Goal: Find specific page/section: Find specific page/section

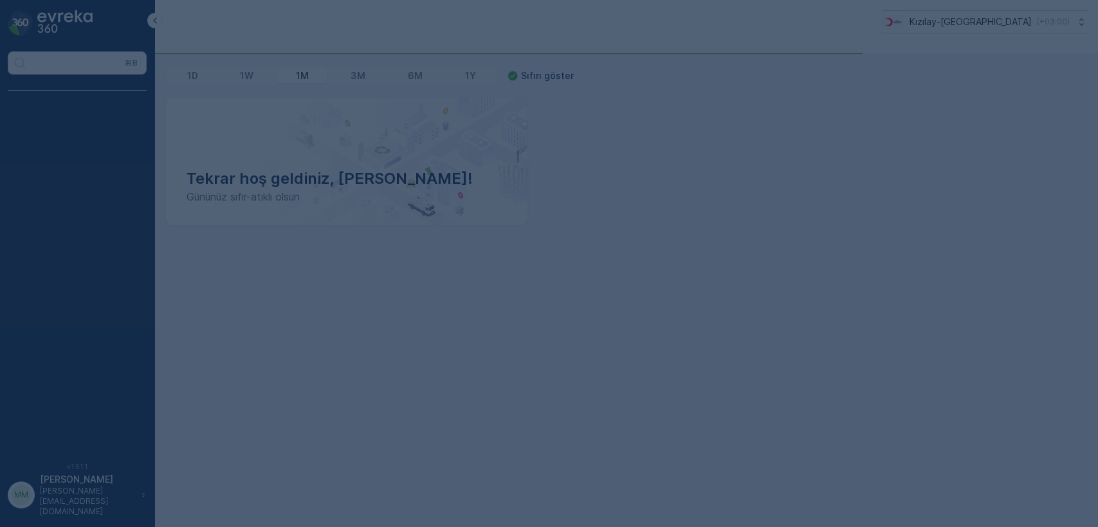
click at [832, 184] on div at bounding box center [549, 263] width 1098 height 527
click at [635, 252] on div at bounding box center [549, 263] width 1098 height 527
drag, startPoint x: 672, startPoint y: 230, endPoint x: 677, endPoint y: 211, distance: 19.2
click at [684, 218] on div at bounding box center [549, 263] width 1098 height 527
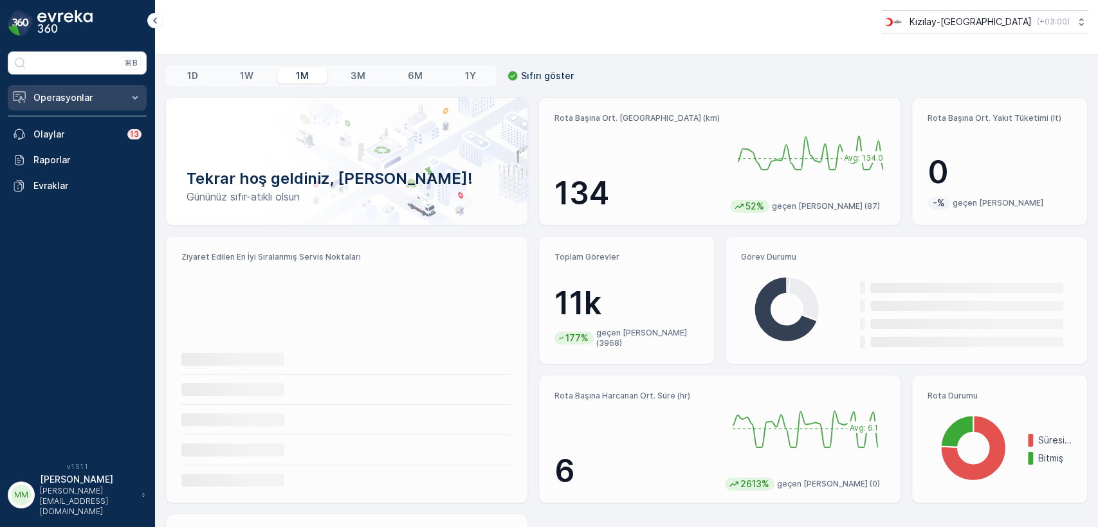
click at [71, 87] on button "Operasyonlar" at bounding box center [77, 98] width 139 height 26
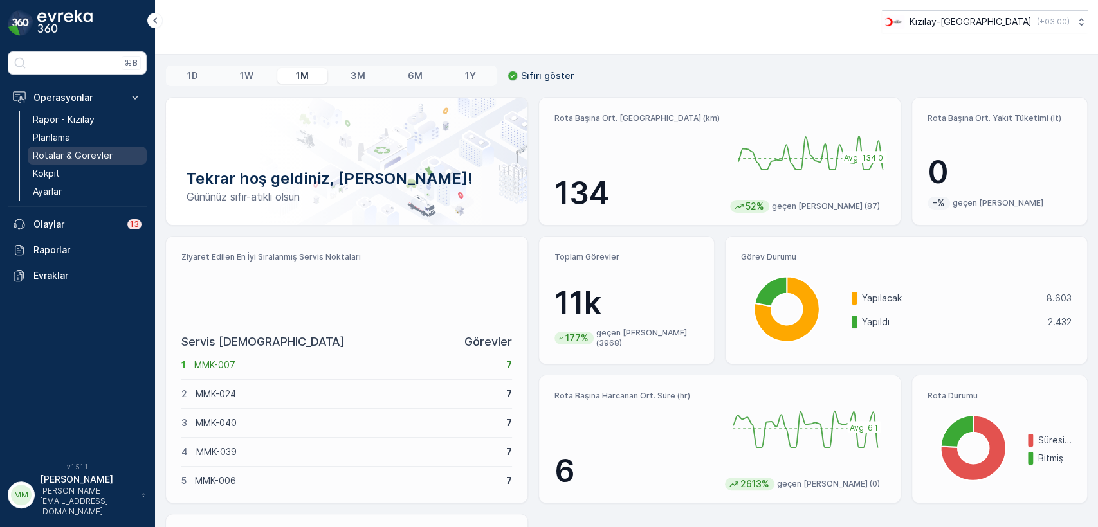
click at [94, 153] on p "Rotalar & Görevler" at bounding box center [73, 155] width 80 height 13
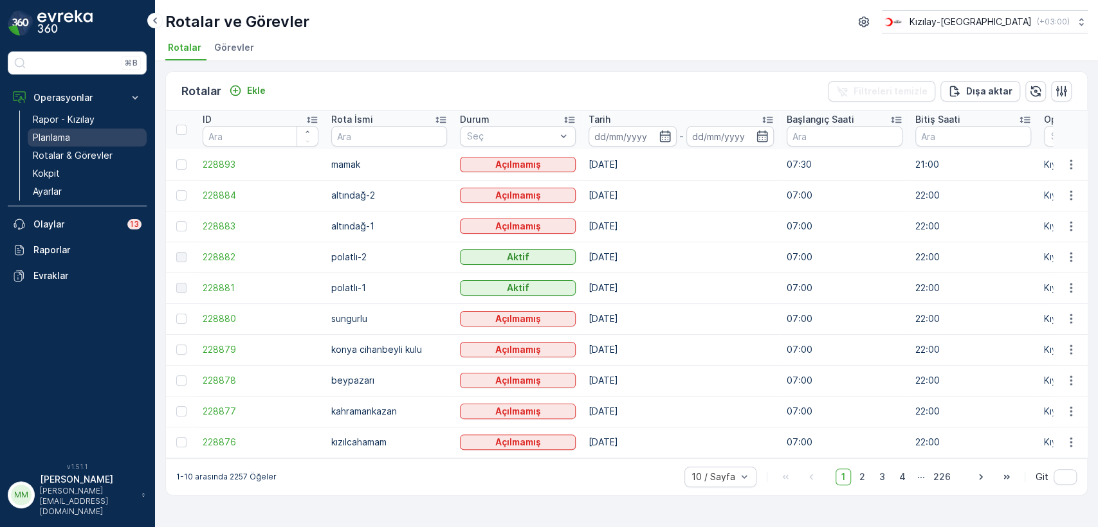
click at [70, 132] on p "Planlama" at bounding box center [51, 137] width 37 height 13
